Goal: Task Accomplishment & Management: Complete application form

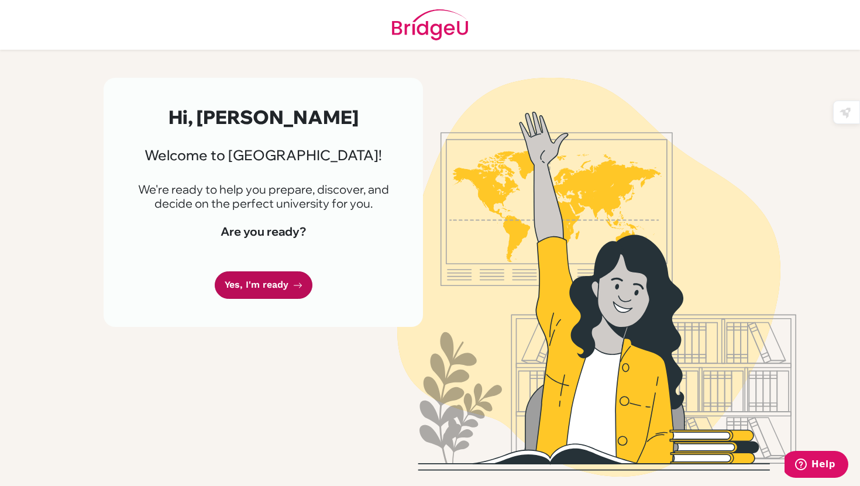
click at [249, 282] on link "Yes, I'm ready" at bounding box center [264, 286] width 98 height 28
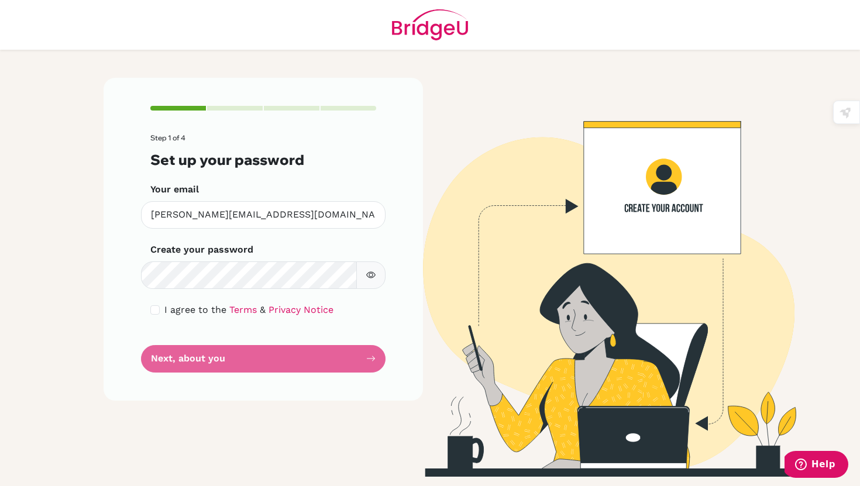
click at [371, 273] on icon "button" at bounding box center [370, 274] width 9 height 9
click at [155, 312] on input "checkbox" at bounding box center [154, 310] width 9 height 9
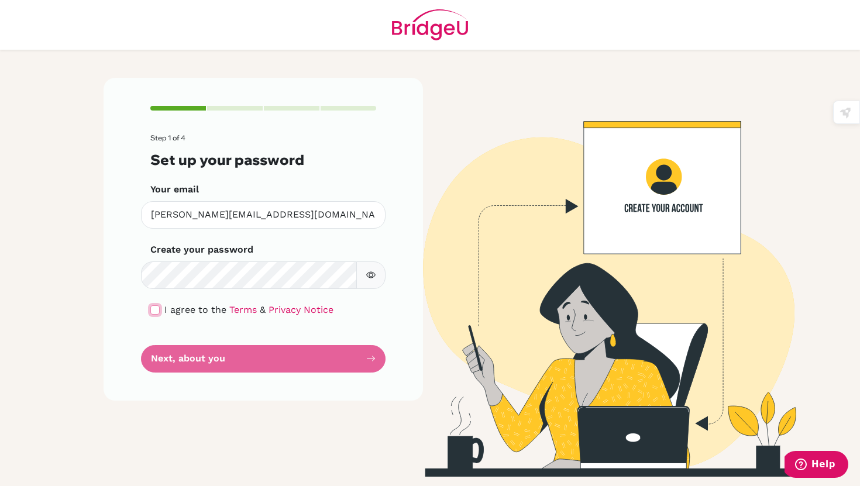
checkbox input "true"
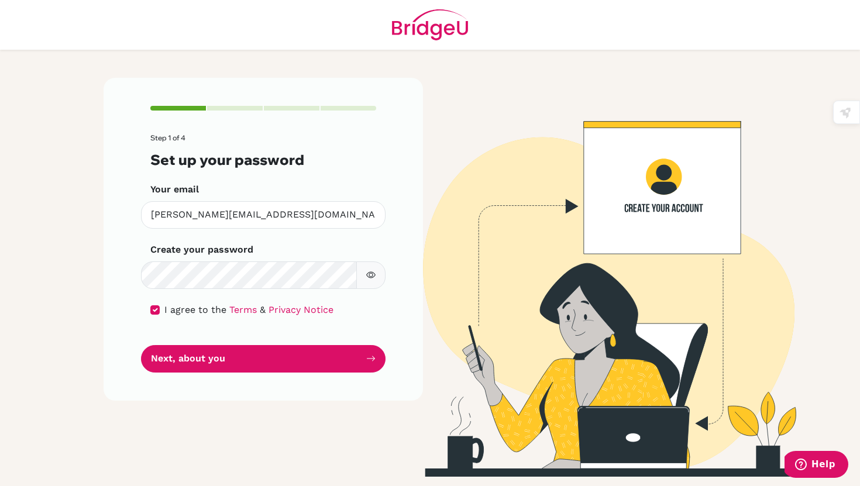
click at [303, 375] on div "Step 1 of 4 Set up your password Your email sara.rodriguezdeangulo@colegioboliv…" at bounding box center [264, 239] width 320 height 323
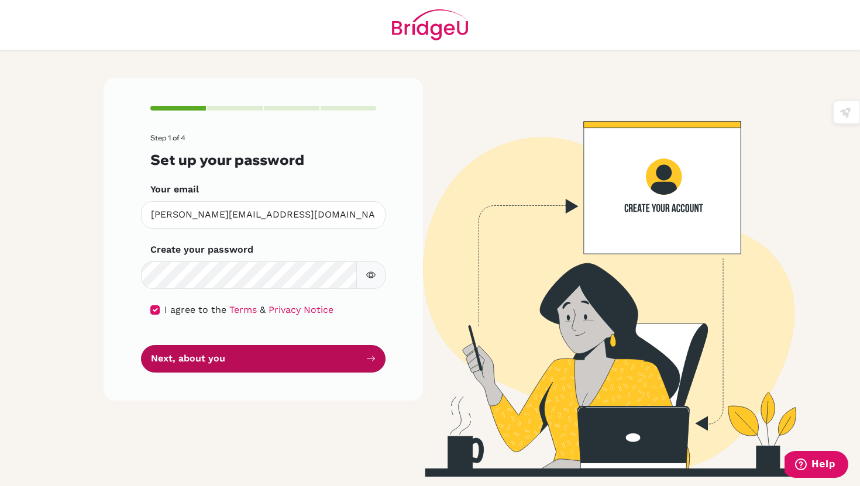
click at [296, 362] on button "Next, about you" at bounding box center [263, 359] width 245 height 28
